Goal: Information Seeking & Learning: Find specific fact

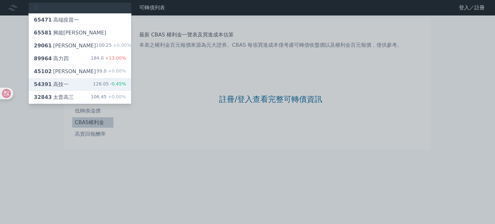
type input "高"
click at [57, 82] on div "54391 高技一" at bounding box center [51, 85] width 35 height 8
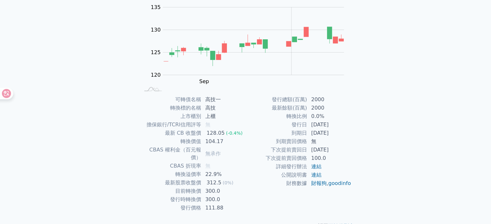
scroll to position [74, 0]
